Goal: Communication & Community: Participate in discussion

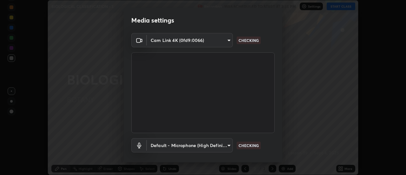
scroll to position [33, 0]
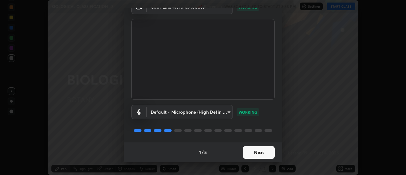
click at [248, 151] on button "Next" at bounding box center [259, 152] width 32 height 13
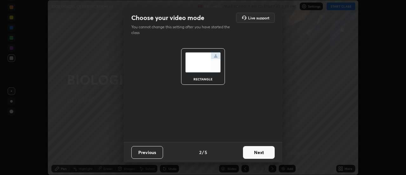
click at [249, 153] on button "Next" at bounding box center [259, 152] width 32 height 13
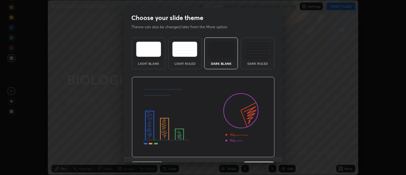
scroll to position [16, 0]
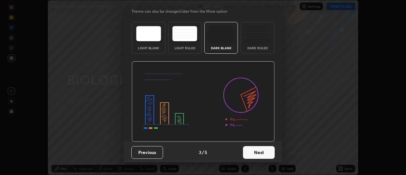
click at [254, 153] on button "Next" at bounding box center [259, 152] width 32 height 13
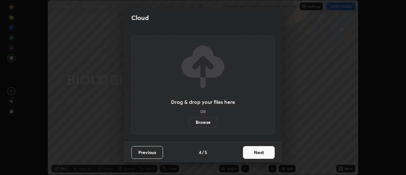
scroll to position [0, 0]
click at [254, 152] on button "Next" at bounding box center [259, 152] width 32 height 13
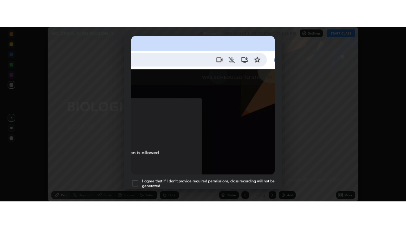
scroll to position [163, 0]
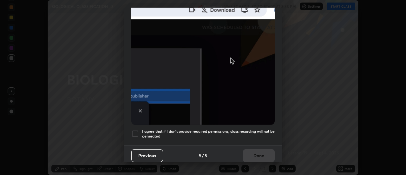
click at [138, 131] on div at bounding box center [135, 134] width 8 height 8
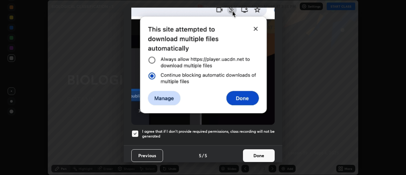
click at [261, 153] on button "Done" at bounding box center [259, 155] width 32 height 13
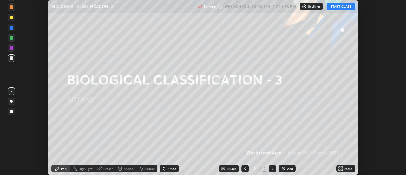
click at [347, 169] on div "More" at bounding box center [348, 168] width 8 height 3
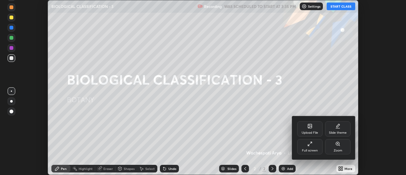
click at [314, 150] on div "Full screen" at bounding box center [310, 150] width 16 height 3
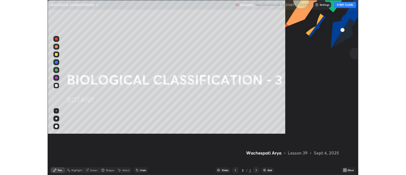
scroll to position [228, 406]
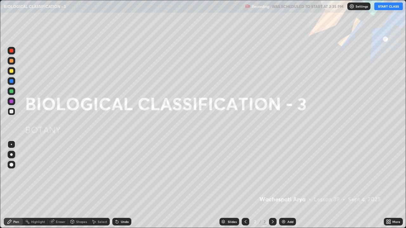
click at [382, 7] on button "START CLASS" at bounding box center [388, 7] width 29 height 8
click at [281, 174] on img at bounding box center [283, 221] width 5 height 5
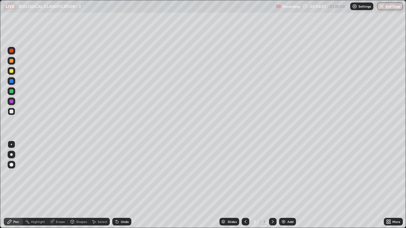
click at [10, 62] on div at bounding box center [12, 61] width 4 height 4
click at [12, 155] on div at bounding box center [11, 154] width 3 height 3
click at [10, 112] on div at bounding box center [12, 112] width 4 height 4
click at [10, 61] on div at bounding box center [12, 61] width 4 height 4
click at [11, 92] on div at bounding box center [12, 91] width 4 height 4
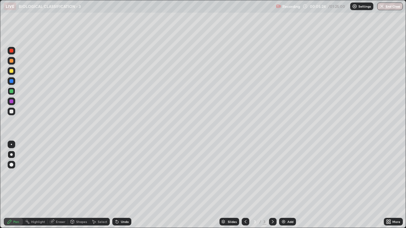
click at [99, 174] on div "Select" at bounding box center [103, 221] width 10 height 3
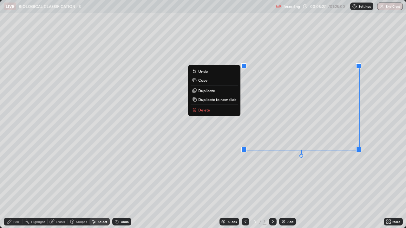
click at [207, 111] on p "Delete" at bounding box center [204, 109] width 12 height 5
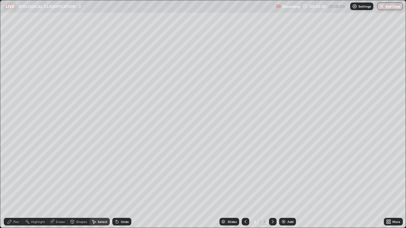
click at [18, 174] on div "Pen" at bounding box center [16, 221] width 6 height 3
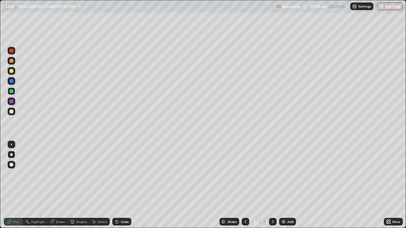
click at [8, 113] on div at bounding box center [12, 112] width 8 height 8
click at [10, 61] on div at bounding box center [12, 61] width 4 height 4
click at [52, 174] on icon at bounding box center [52, 222] width 4 height 4
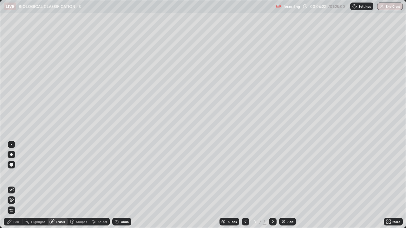
click at [10, 174] on icon at bounding box center [10, 222] width 4 height 4
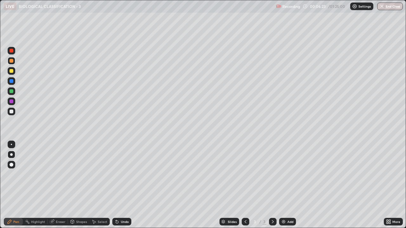
click at [11, 71] on div at bounding box center [12, 71] width 4 height 4
click at [287, 174] on div "Add" at bounding box center [290, 221] width 6 height 3
click at [12, 62] on div at bounding box center [12, 61] width 4 height 4
click at [11, 112] on div at bounding box center [12, 112] width 4 height 4
click at [11, 91] on div at bounding box center [12, 91] width 4 height 4
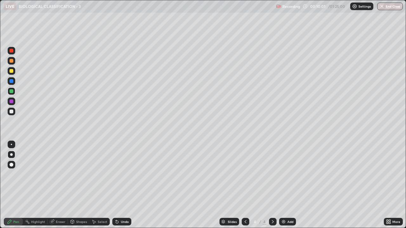
click at [12, 70] on div at bounding box center [12, 71] width 4 height 4
click at [13, 102] on div at bounding box center [12, 102] width 4 height 4
click at [10, 92] on div at bounding box center [12, 91] width 4 height 4
click at [11, 70] on div at bounding box center [12, 71] width 4 height 4
click at [11, 115] on div at bounding box center [12, 112] width 8 height 8
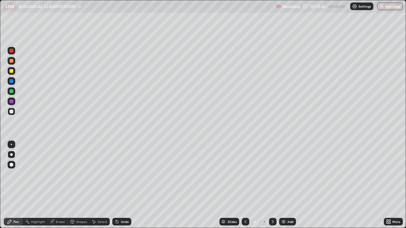
click at [283, 174] on img at bounding box center [283, 221] width 5 height 5
click at [11, 61] on div at bounding box center [12, 61] width 4 height 4
click at [11, 154] on div at bounding box center [11, 154] width 3 height 3
click at [124, 174] on div "Undo" at bounding box center [125, 221] width 8 height 3
click at [12, 112] on div at bounding box center [12, 112] width 4 height 4
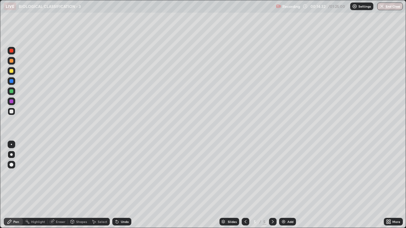
click at [12, 61] on div at bounding box center [12, 61] width 4 height 4
click at [11, 112] on div at bounding box center [12, 112] width 4 height 4
click at [288, 174] on div "Add" at bounding box center [290, 221] width 6 height 3
click at [12, 62] on div at bounding box center [12, 61] width 4 height 4
click at [11, 110] on div at bounding box center [12, 112] width 4 height 4
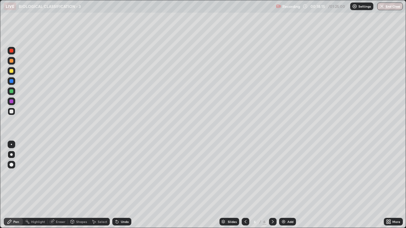
click at [120, 174] on div "Undo" at bounding box center [121, 222] width 19 height 8
click at [122, 174] on div "Undo" at bounding box center [125, 221] width 8 height 3
click at [121, 174] on div "Undo" at bounding box center [125, 221] width 8 height 3
click at [12, 62] on div at bounding box center [12, 61] width 4 height 4
click at [11, 61] on div at bounding box center [12, 61] width 4 height 4
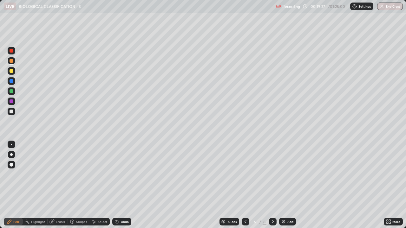
click at [10, 61] on div at bounding box center [12, 61] width 4 height 4
click at [10, 102] on div at bounding box center [12, 102] width 4 height 4
click at [12, 61] on div at bounding box center [12, 61] width 4 height 4
click at [12, 100] on div at bounding box center [12, 102] width 4 height 4
click at [12, 113] on div at bounding box center [12, 112] width 4 height 4
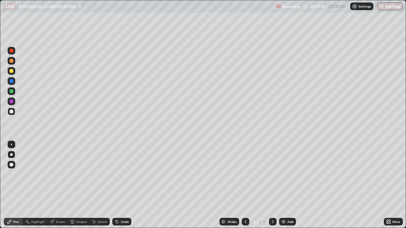
click at [123, 174] on div "Undo" at bounding box center [125, 221] width 8 height 3
click at [12, 93] on div at bounding box center [12, 91] width 4 height 4
click at [11, 102] on div at bounding box center [12, 102] width 4 height 4
click at [284, 174] on img at bounding box center [283, 221] width 5 height 5
click at [12, 63] on div at bounding box center [12, 61] width 8 height 8
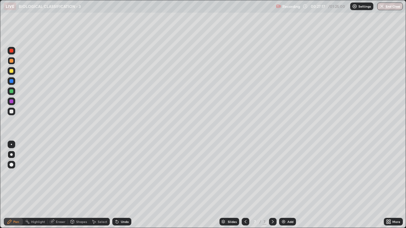
click at [12, 154] on div at bounding box center [11, 154] width 3 height 3
click at [11, 112] on div at bounding box center [12, 112] width 4 height 4
click at [104, 174] on div "Select" at bounding box center [103, 221] width 10 height 3
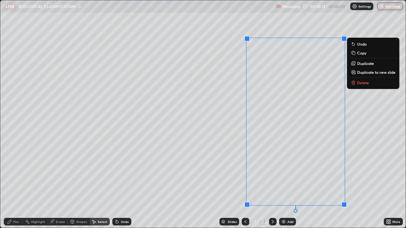
click at [358, 82] on p "Delete" at bounding box center [363, 82] width 12 height 5
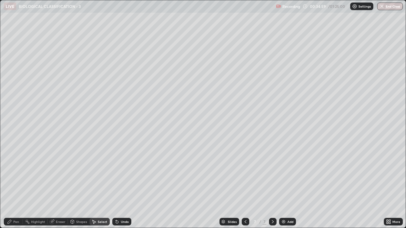
click at [14, 174] on div "Pen" at bounding box center [16, 221] width 6 height 3
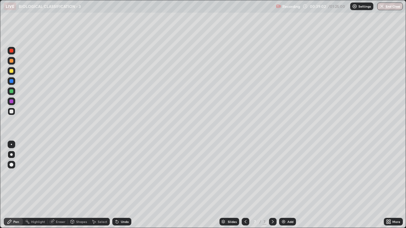
click at [98, 174] on div "Select" at bounding box center [99, 222] width 20 height 8
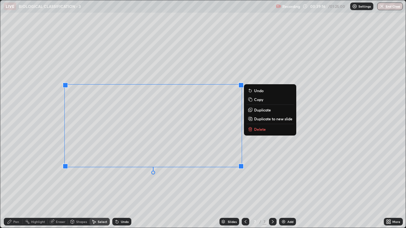
click at [258, 131] on p "Delete" at bounding box center [260, 129] width 12 height 5
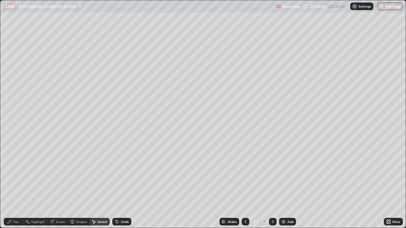
click at [10, 174] on icon at bounding box center [10, 222] width 4 height 4
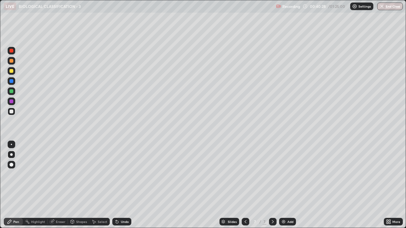
click at [10, 72] on div at bounding box center [12, 71] width 4 height 4
click at [10, 112] on div at bounding box center [12, 112] width 4 height 4
click at [11, 101] on div at bounding box center [12, 102] width 4 height 4
click at [12, 69] on div at bounding box center [12, 71] width 4 height 4
click at [393, 174] on div "More" at bounding box center [396, 221] width 8 height 3
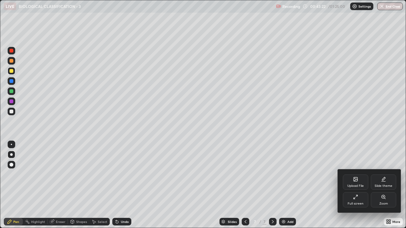
click at [359, 174] on div "Full screen" at bounding box center [355, 199] width 25 height 15
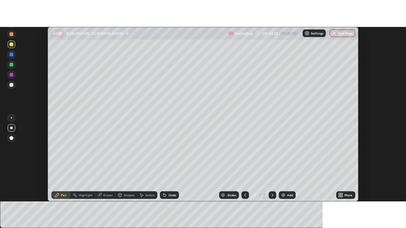
scroll to position [31532, 31301]
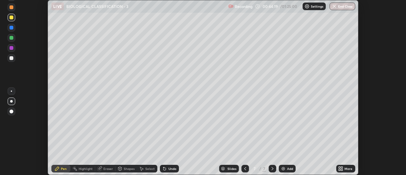
click at [343, 169] on div "More" at bounding box center [345, 169] width 19 height 8
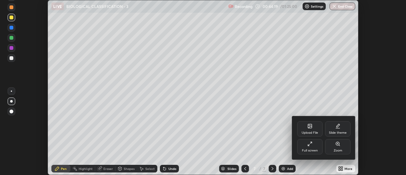
click at [309, 148] on div "Full screen" at bounding box center [309, 146] width 25 height 15
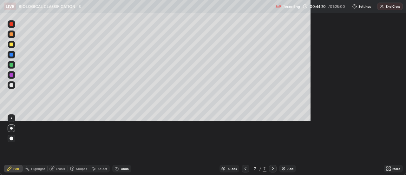
scroll to position [228, 406]
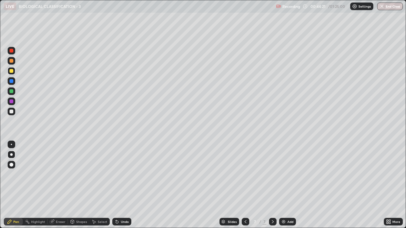
click at [11, 112] on div at bounding box center [12, 112] width 4 height 4
click at [10, 102] on div at bounding box center [12, 102] width 4 height 4
click at [387, 174] on icon at bounding box center [388, 223] width 2 height 2
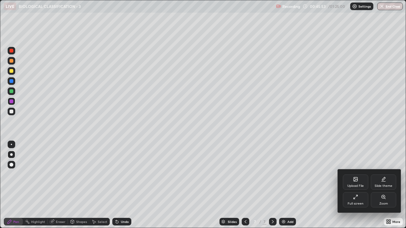
click at [356, 174] on div "Full screen" at bounding box center [356, 203] width 16 height 3
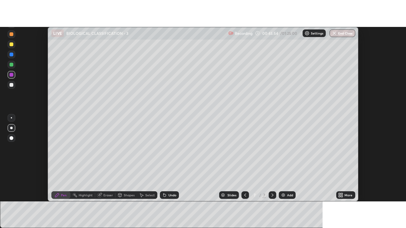
scroll to position [31532, 31301]
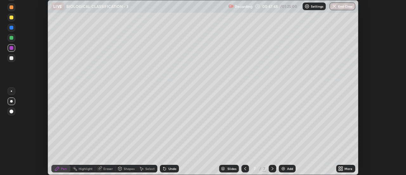
click at [343, 168] on icon at bounding box center [340, 168] width 5 height 5
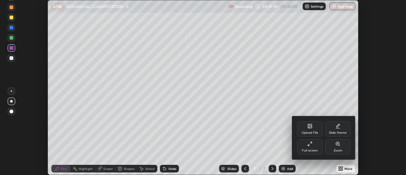
click at [309, 147] on div "Full screen" at bounding box center [309, 146] width 25 height 15
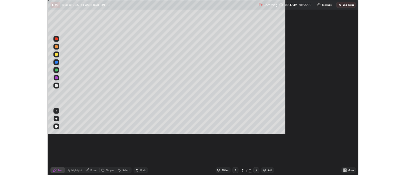
scroll to position [228, 406]
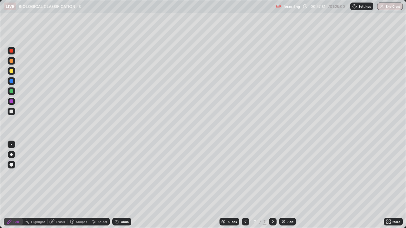
click at [12, 71] on div at bounding box center [12, 71] width 4 height 4
click at [14, 110] on div at bounding box center [12, 112] width 8 height 8
click at [128, 174] on div "Undo" at bounding box center [121, 222] width 19 height 8
click at [10, 72] on div at bounding box center [12, 71] width 4 height 4
click at [389, 174] on icon at bounding box center [390, 221] width 2 height 2
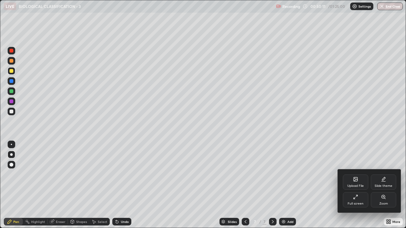
click at [353, 174] on div "Full screen" at bounding box center [356, 203] width 16 height 3
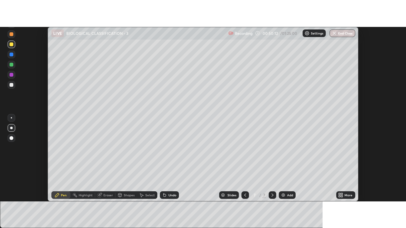
scroll to position [31532, 31301]
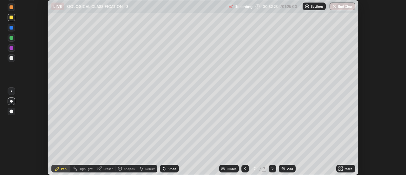
click at [339, 166] on icon at bounding box center [340, 168] width 5 height 5
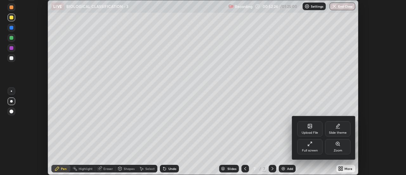
click at [312, 145] on div "Full screen" at bounding box center [309, 146] width 25 height 15
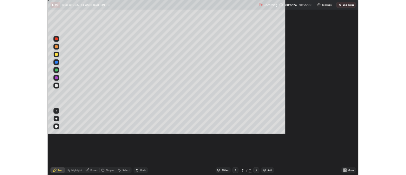
scroll to position [228, 406]
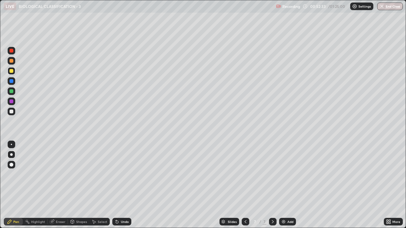
click at [284, 174] on img at bounding box center [283, 221] width 5 height 5
click at [10, 111] on div at bounding box center [12, 112] width 4 height 4
click at [11, 72] on div at bounding box center [12, 71] width 4 height 4
click at [389, 174] on icon at bounding box center [390, 223] width 2 height 2
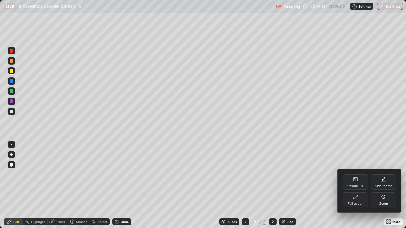
click at [361, 174] on div "Full screen" at bounding box center [355, 199] width 25 height 15
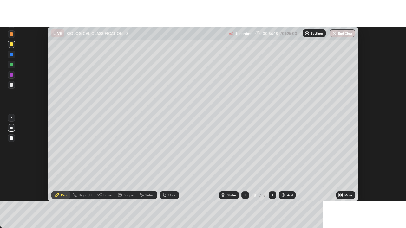
scroll to position [31532, 31301]
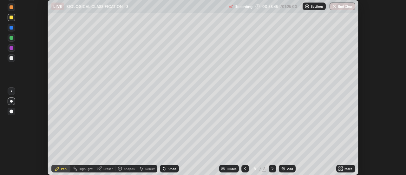
click at [343, 168] on icon at bounding box center [340, 168] width 5 height 5
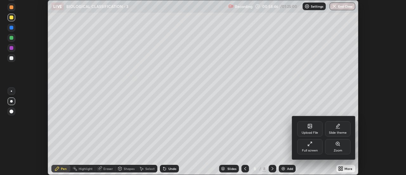
click at [309, 150] on div "Full screen" at bounding box center [310, 150] width 16 height 3
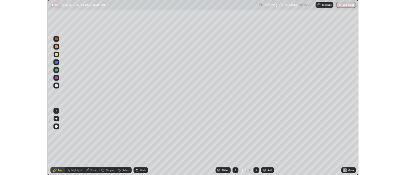
scroll to position [228, 406]
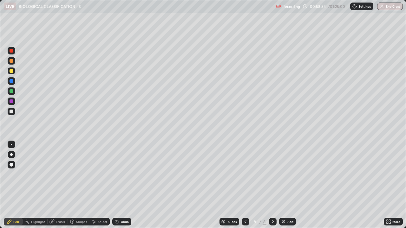
click at [287, 174] on div "Add" at bounding box center [290, 221] width 6 height 3
click at [11, 111] on div at bounding box center [12, 112] width 4 height 4
click at [387, 174] on icon at bounding box center [388, 223] width 2 height 2
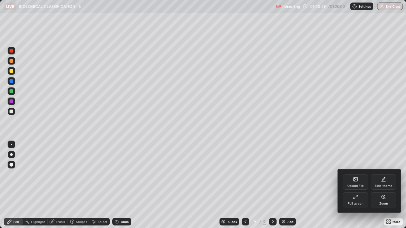
click at [353, 174] on div "Full screen" at bounding box center [356, 203] width 16 height 3
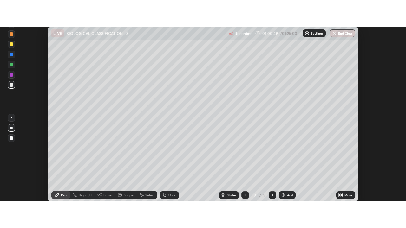
scroll to position [31532, 31301]
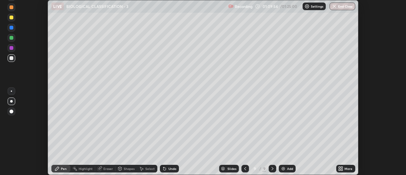
click at [341, 169] on icon at bounding box center [342, 170] width 2 height 2
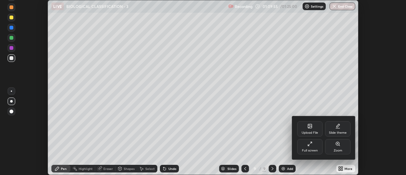
click at [310, 146] on icon at bounding box center [309, 143] width 5 height 5
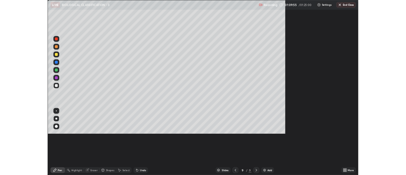
scroll to position [228, 406]
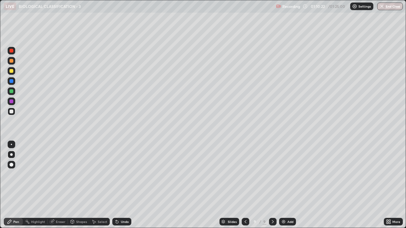
click at [119, 174] on div "Undo" at bounding box center [121, 222] width 19 height 8
click at [116, 174] on icon at bounding box center [117, 222] width 3 height 3
click at [10, 72] on div at bounding box center [12, 71] width 4 height 4
click at [389, 174] on icon at bounding box center [390, 223] width 2 height 2
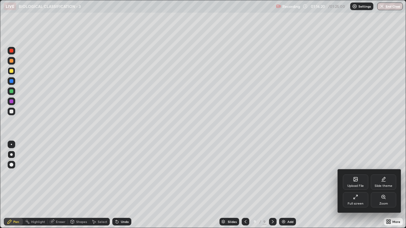
click at [358, 174] on icon at bounding box center [355, 197] width 5 height 5
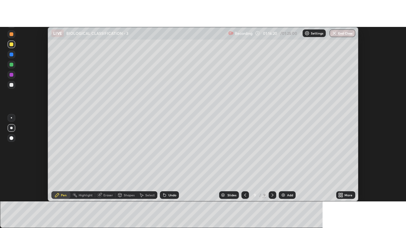
scroll to position [31532, 31301]
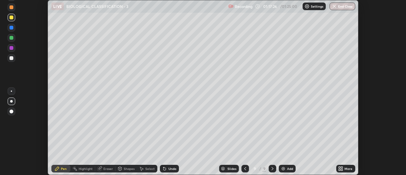
click at [341, 169] on icon at bounding box center [342, 170] width 2 height 2
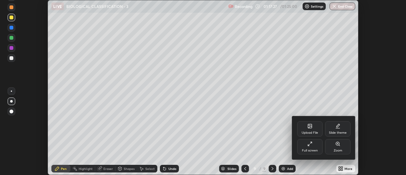
click at [309, 147] on div "Full screen" at bounding box center [309, 146] width 25 height 15
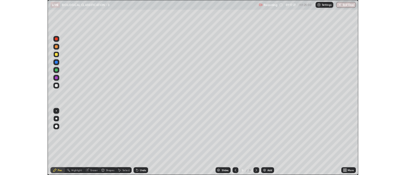
scroll to position [228, 406]
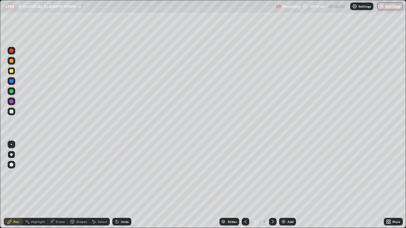
click at [391, 8] on button "End Class" at bounding box center [390, 7] width 26 height 8
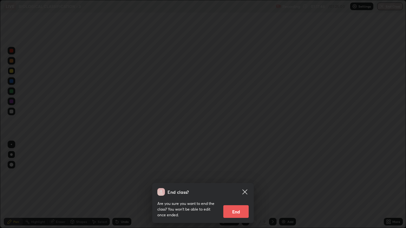
click at [242, 174] on button "End" at bounding box center [235, 211] width 25 height 13
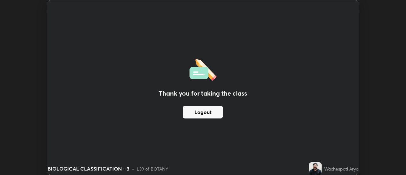
scroll to position [31532, 31301]
